Goal: Transaction & Acquisition: Purchase product/service

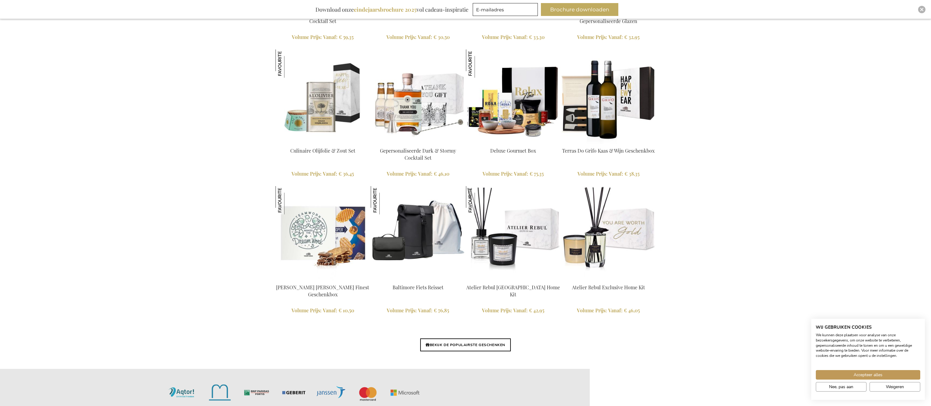
scroll to position [1371, 0]
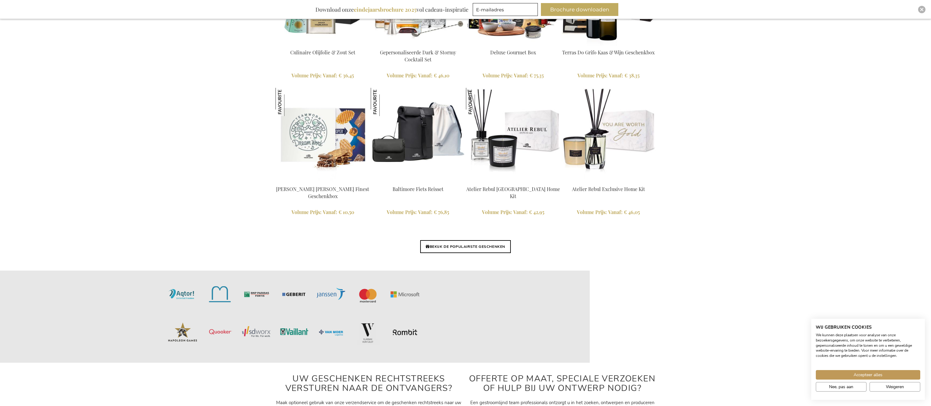
click at [467, 258] on div at bounding box center [465, 263] width 381 height 10
click at [469, 244] on link "BEKIJK DE POPULAIRSTE GESCHENKEN" at bounding box center [465, 246] width 91 height 13
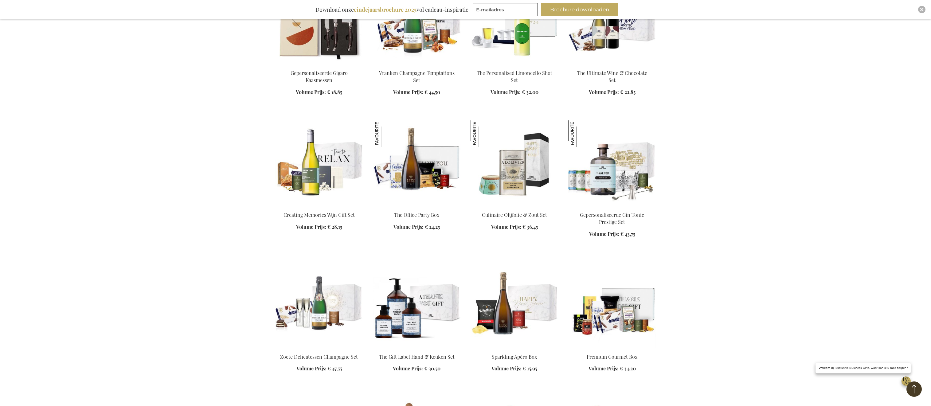
scroll to position [639, 0]
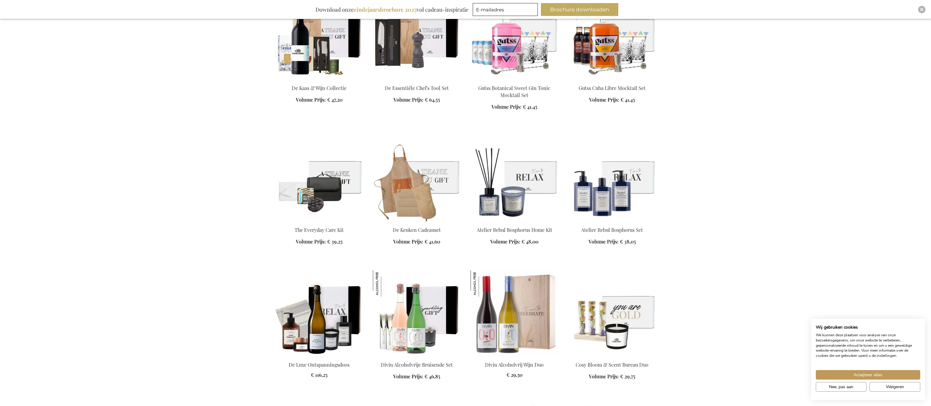
scroll to position [1782, 0]
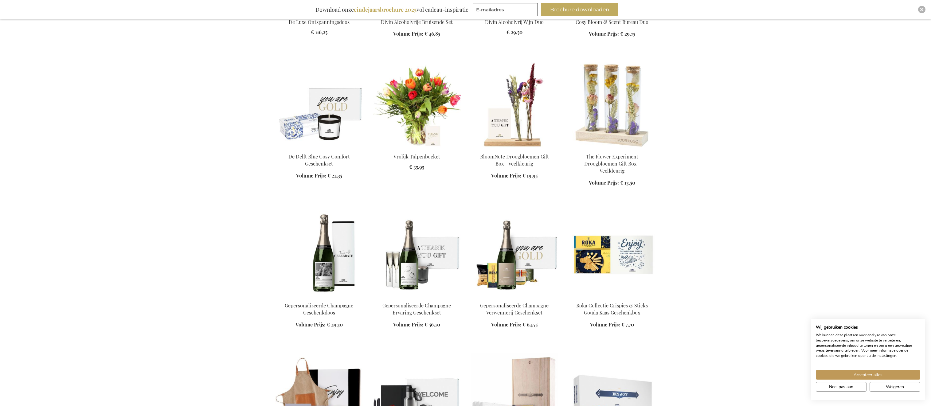
scroll to position [1997, 0]
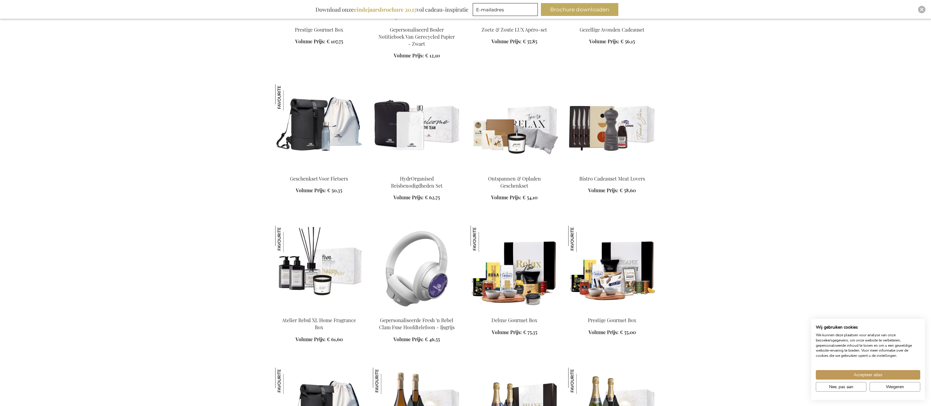
scroll to position [2795, 0]
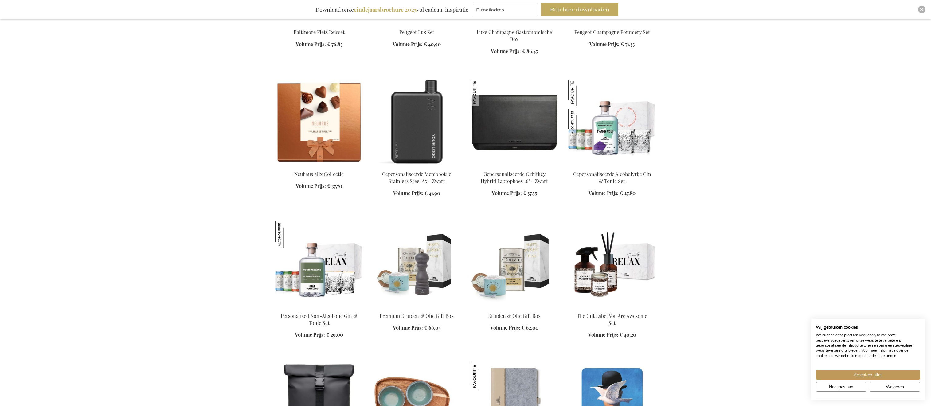
scroll to position [3195, 0]
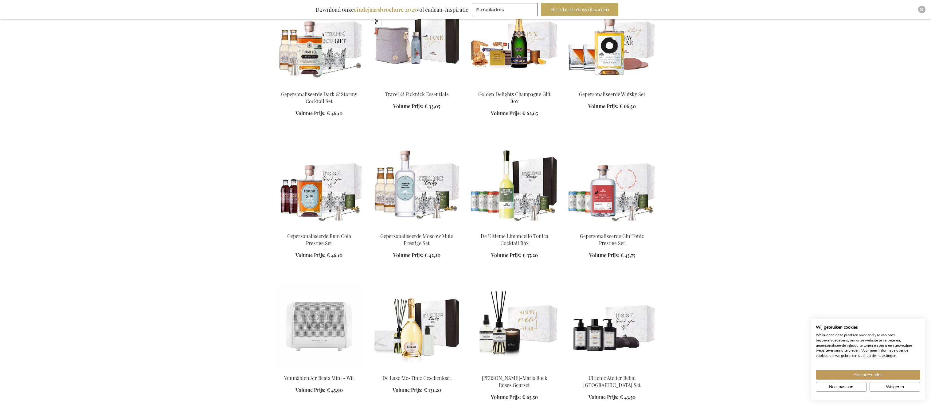
scroll to position [3717, 0]
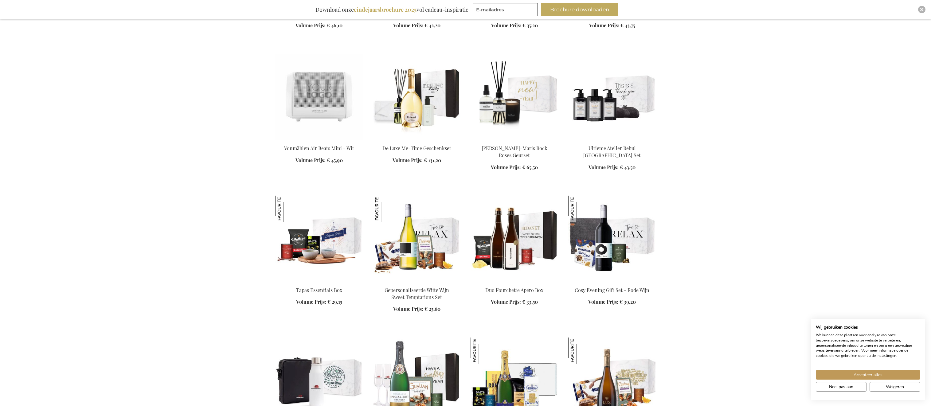
scroll to position [3932, 0]
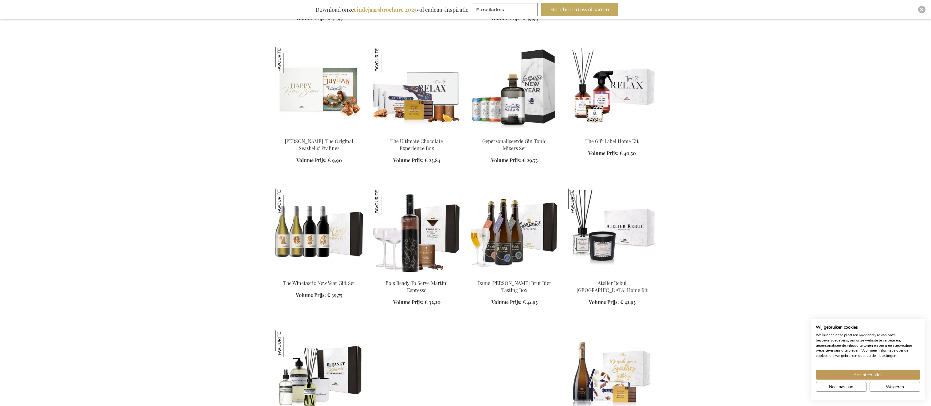
scroll to position [4669, 0]
